Goal: Information Seeking & Learning: Learn about a topic

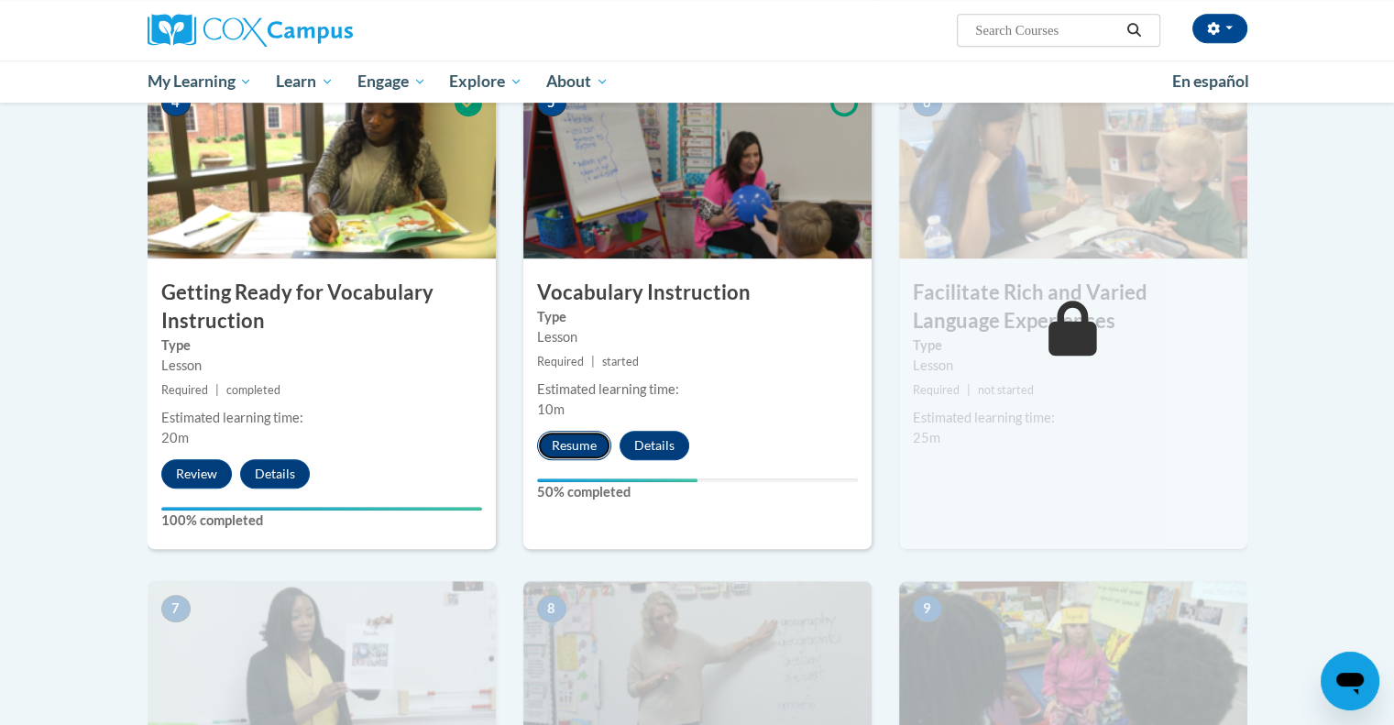
click at [584, 438] on button "Resume" at bounding box center [574, 445] width 74 height 29
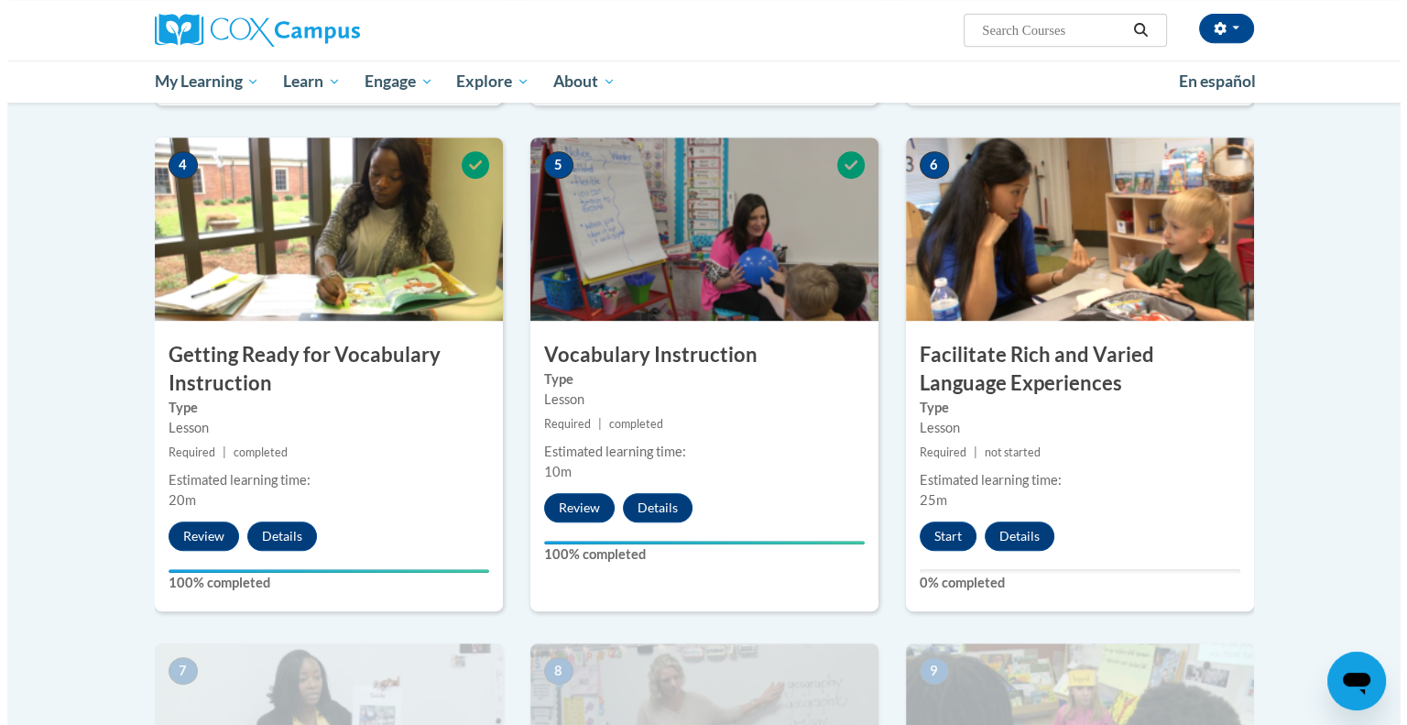
scroll to position [829, 0]
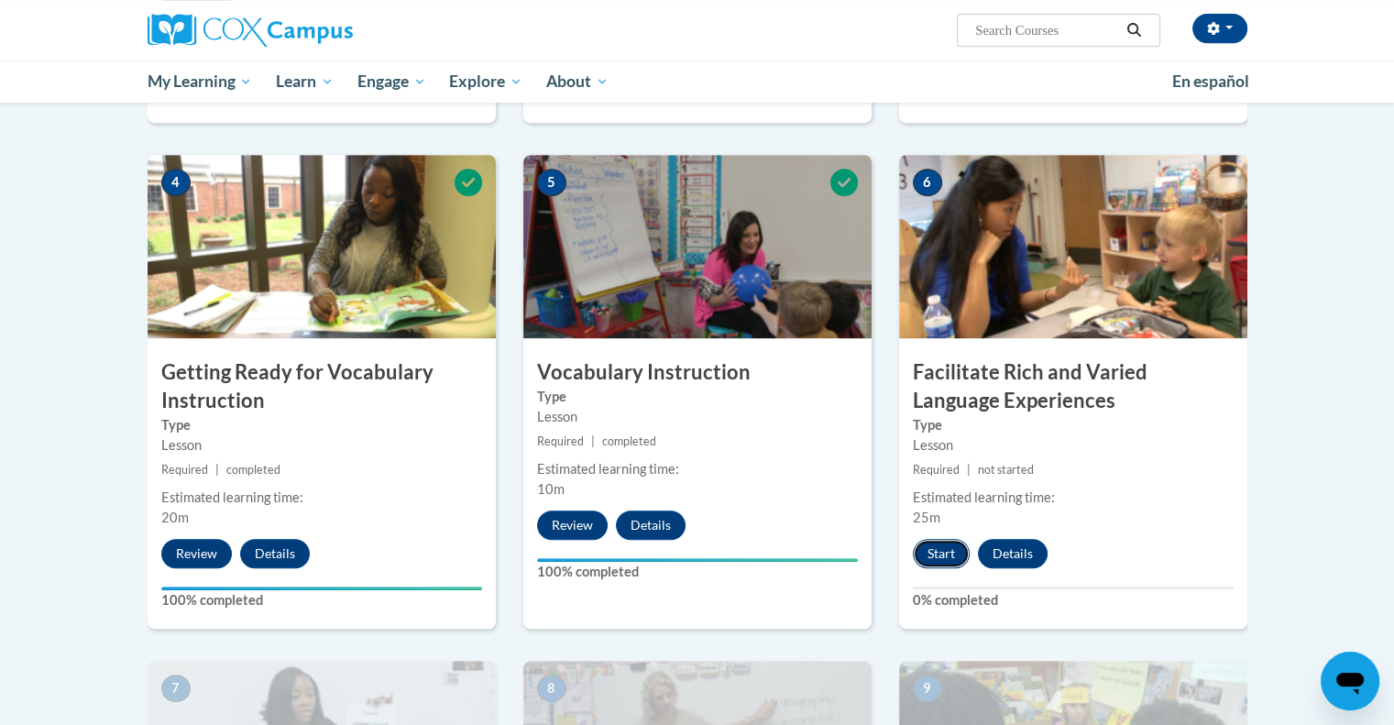
click at [955, 558] on button "Start" at bounding box center [941, 553] width 57 height 29
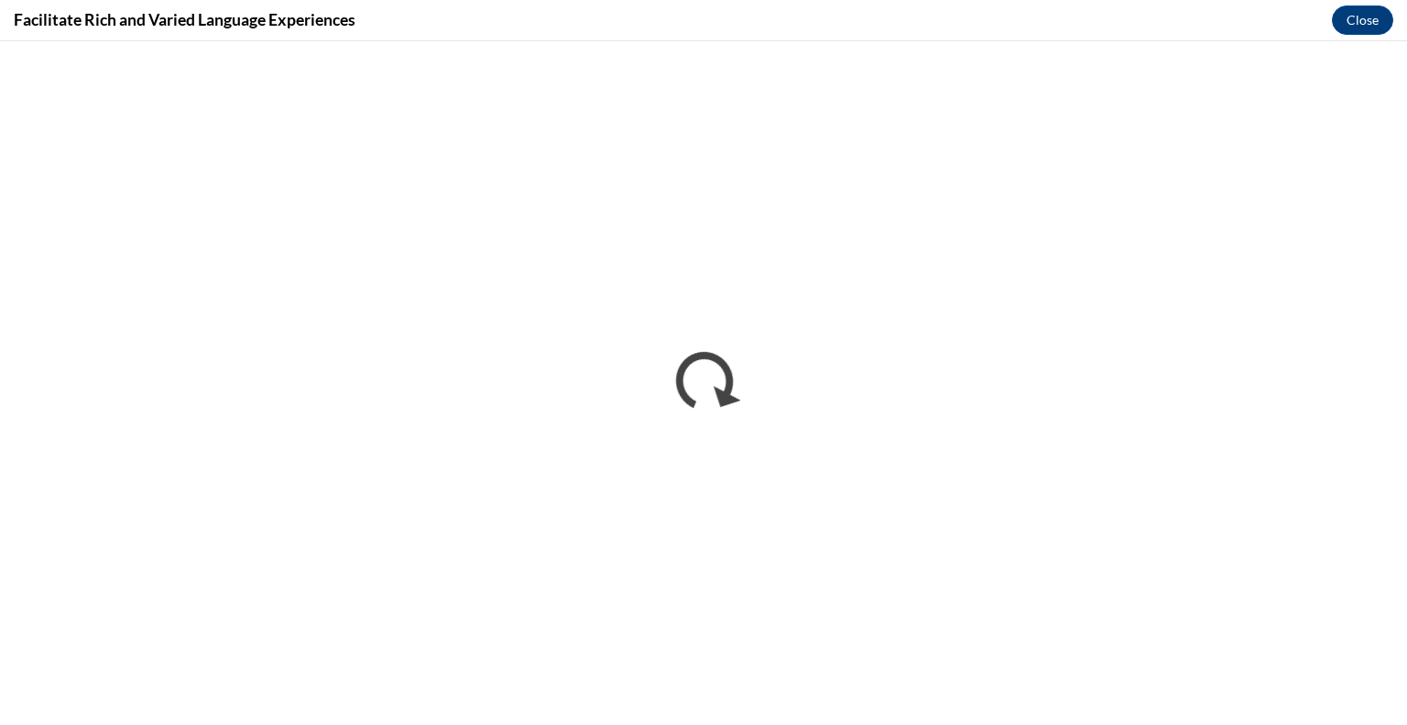
scroll to position [0, 0]
